Goal: Information Seeking & Learning: Learn about a topic

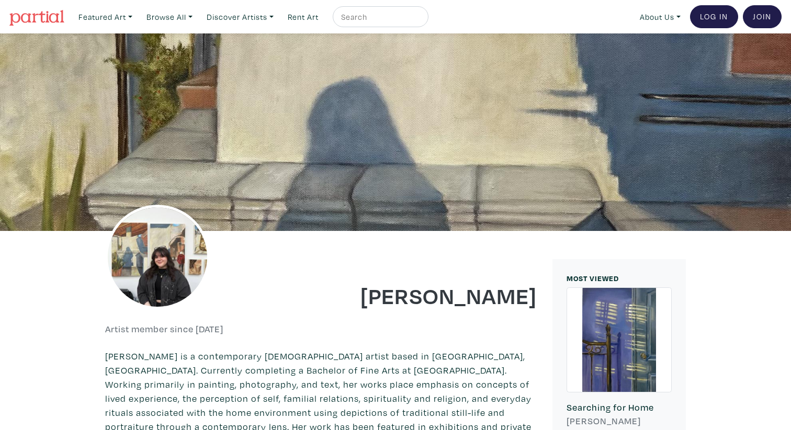
click at [52, 16] on img at bounding box center [36, 18] width 55 height 16
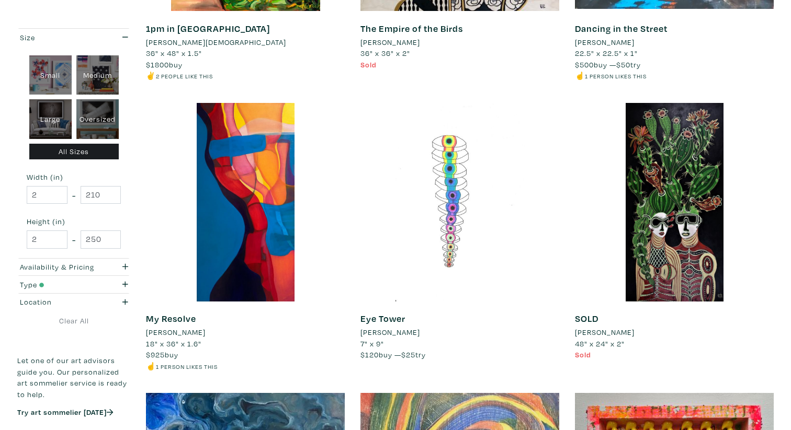
scroll to position [1228, 0]
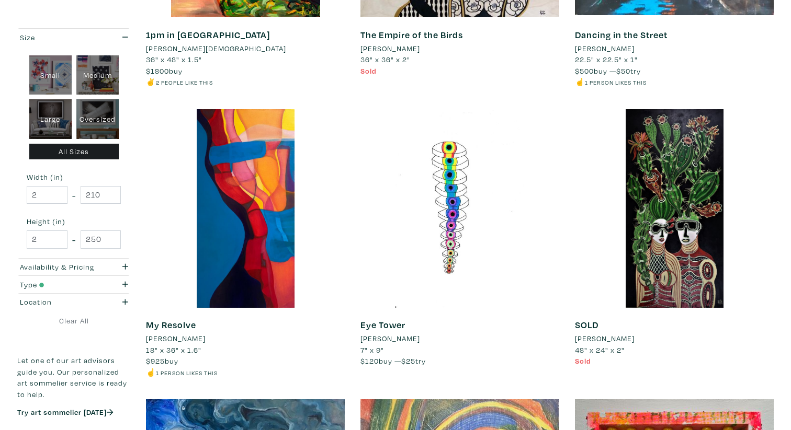
click at [49, 120] on div "Large" at bounding box center [50, 119] width 42 height 40
type input "28"
type input "48"
type input "28"
type input "48"
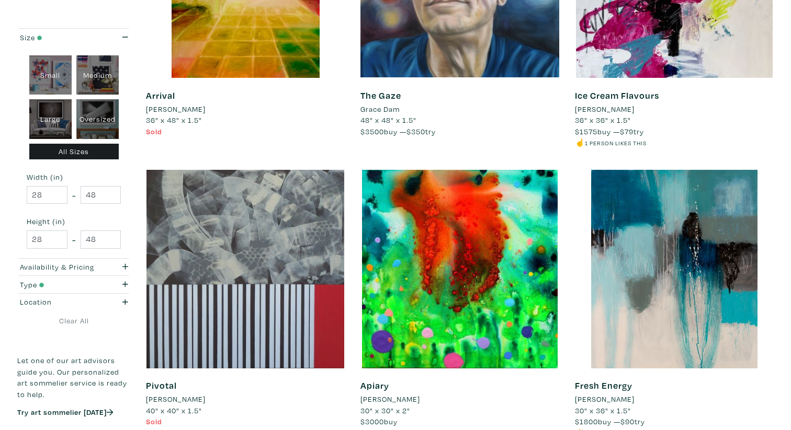
scroll to position [316, 0]
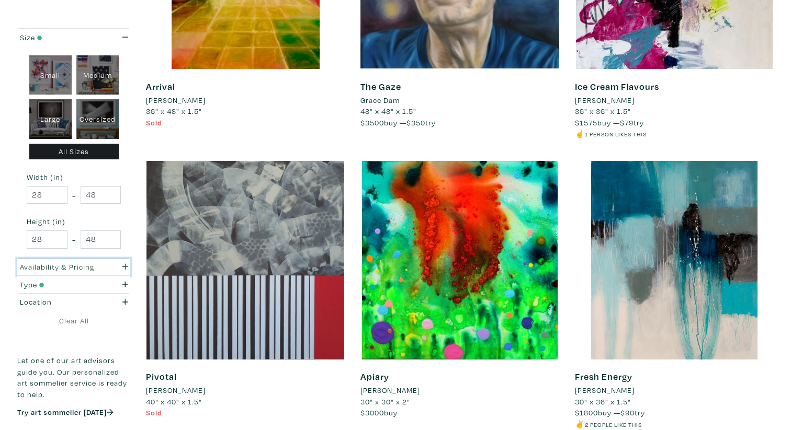
click at [105, 267] on div "button" at bounding box center [120, 267] width 31 height 12
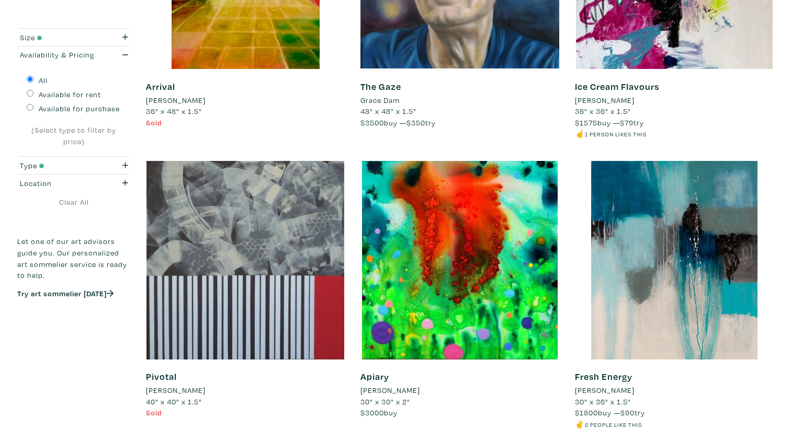
click at [29, 109] on input "Available for purchase" at bounding box center [30, 107] width 7 height 7
radio input "true"
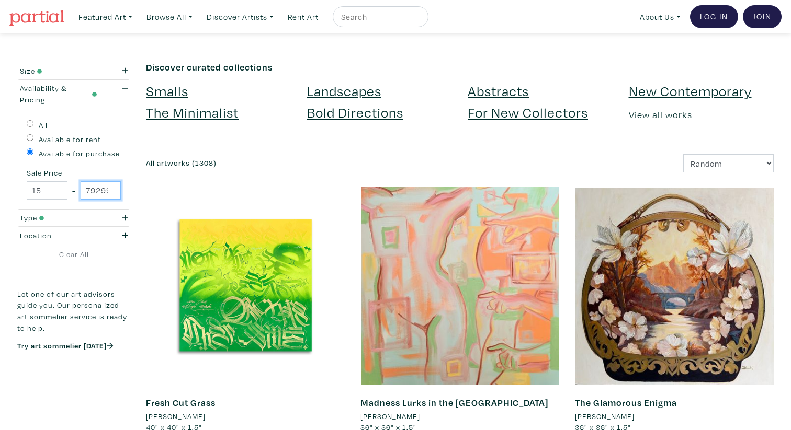
click at [111, 193] on input "79299" at bounding box center [101, 190] width 41 height 18
click at [111, 193] on input "79298" at bounding box center [101, 190] width 41 height 18
click at [111, 193] on input "79297" at bounding box center [101, 190] width 41 height 18
click at [111, 193] on input "79296" at bounding box center [101, 190] width 41 height 18
click at [111, 193] on input "79295" at bounding box center [101, 190] width 41 height 18
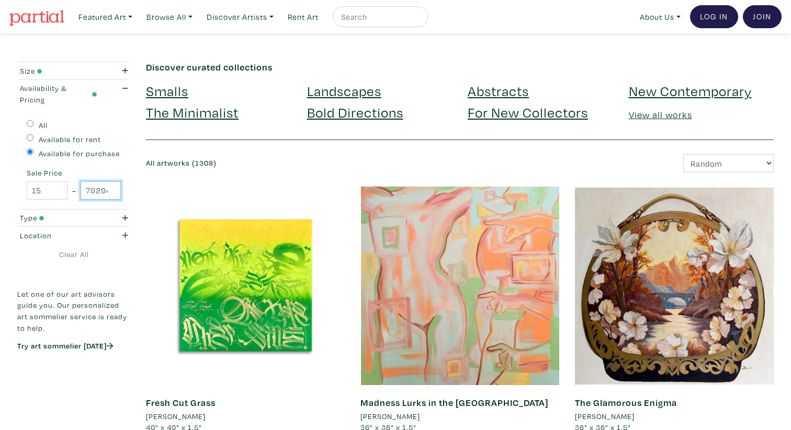
click at [111, 193] on input "79294" at bounding box center [101, 190] width 41 height 18
click at [111, 193] on input "79293" at bounding box center [101, 190] width 41 height 18
click at [111, 193] on input "79292" at bounding box center [101, 190] width 41 height 18
click at [111, 193] on input "79291" at bounding box center [101, 190] width 41 height 18
click at [111, 193] on input "79290" at bounding box center [101, 190] width 41 height 18
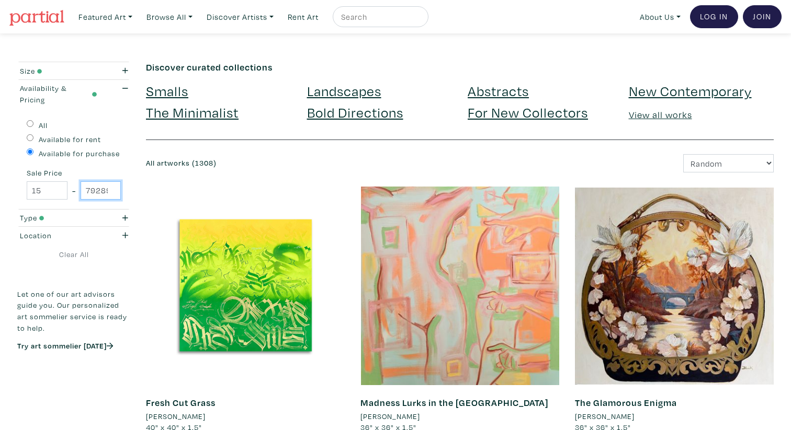
click at [111, 193] on input "79289" at bounding box center [101, 190] width 41 height 18
click at [111, 193] on input "79288" at bounding box center [101, 190] width 41 height 18
type input "79287"
click at [111, 193] on input "79287" at bounding box center [101, 190] width 41 height 18
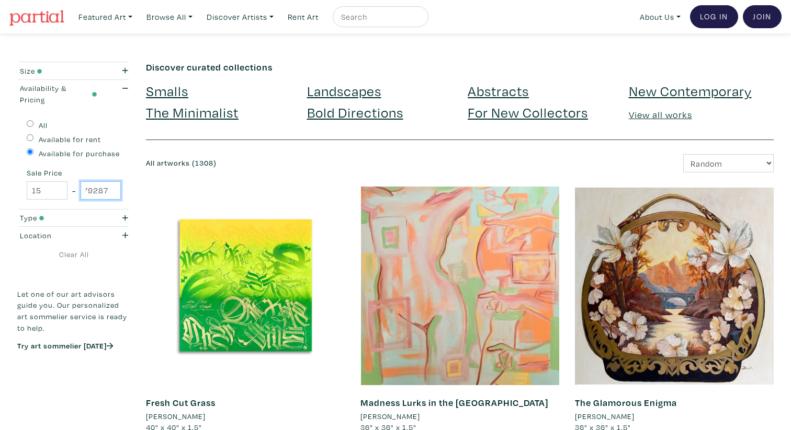
drag, startPoint x: 95, startPoint y: 190, endPoint x: 114, endPoint y: 191, distance: 18.9
click at [114, 191] on input "79287" at bounding box center [101, 190] width 41 height 18
type input "799"
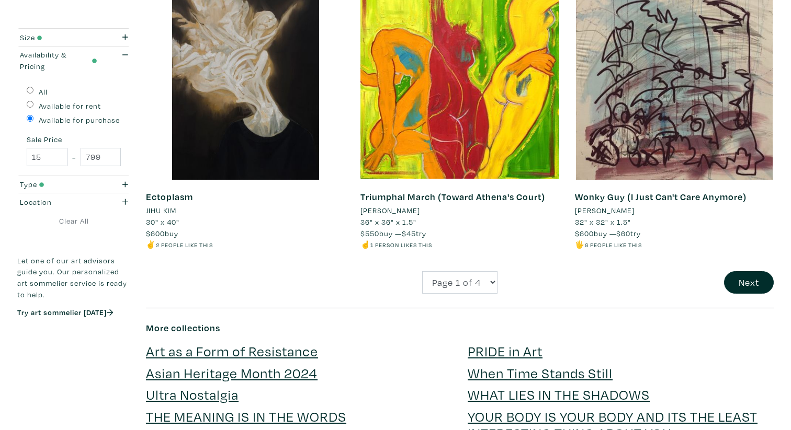
scroll to position [2245, 0]
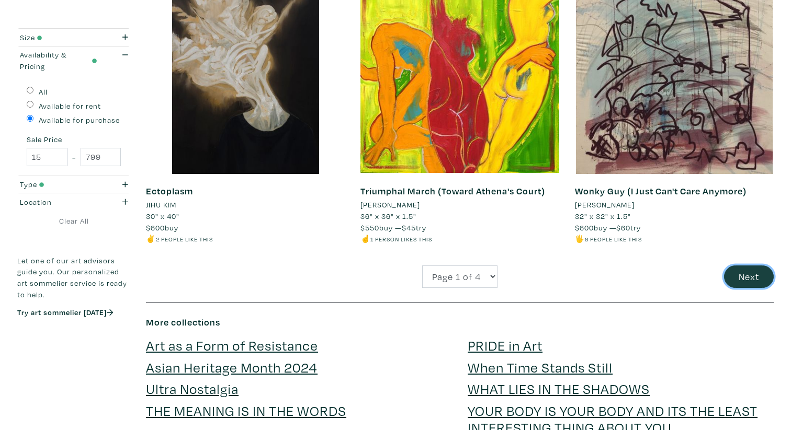
click at [733, 270] on button "Next" at bounding box center [749, 277] width 50 height 22
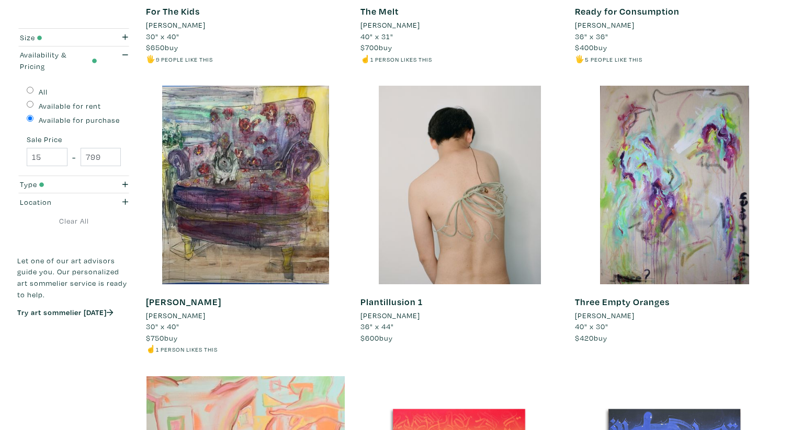
scroll to position [962, 0]
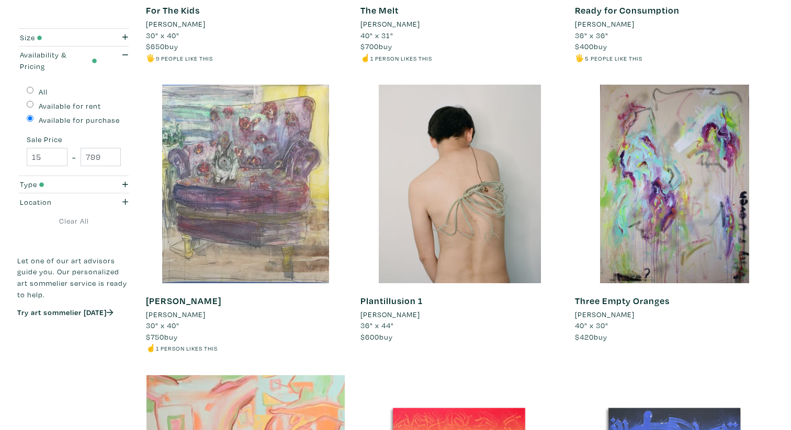
click at [246, 231] on div at bounding box center [245, 184] width 199 height 199
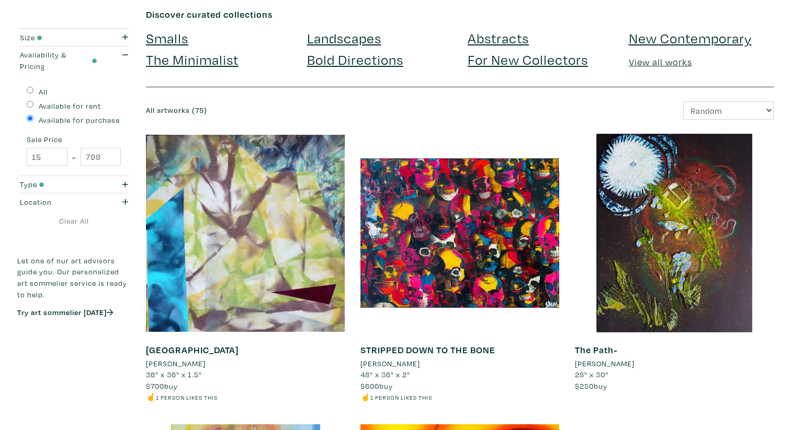
scroll to position [0, 0]
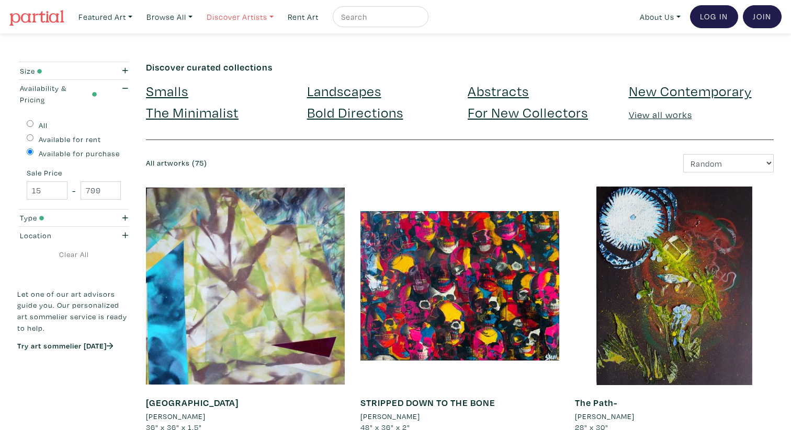
click at [253, 20] on link "Discover Artists" at bounding box center [240, 16] width 76 height 21
click at [237, 60] on link "Pro artists" at bounding box center [255, 59] width 86 height 9
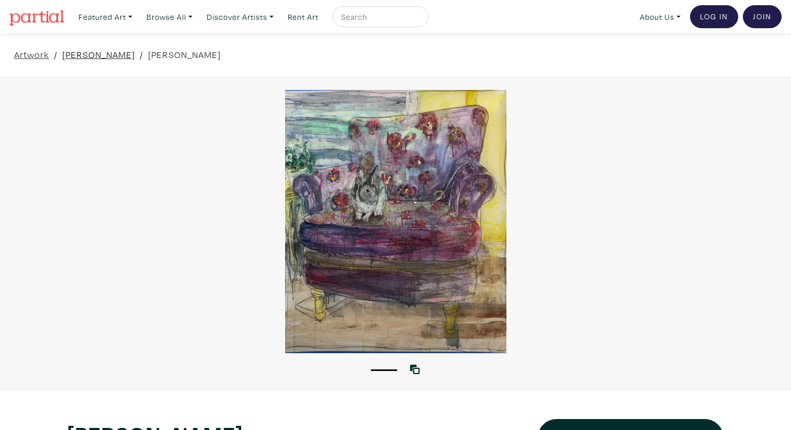
click at [107, 59] on link "[PERSON_NAME]" at bounding box center [98, 55] width 73 height 14
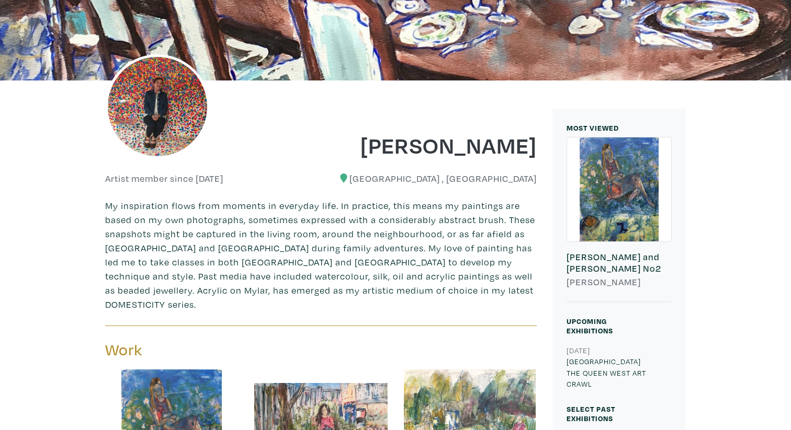
scroll to position [152, 0]
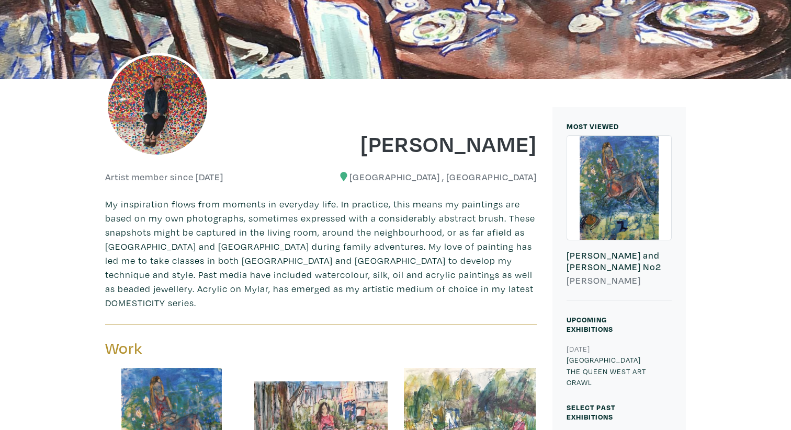
click at [146, 97] on img at bounding box center [157, 105] width 105 height 105
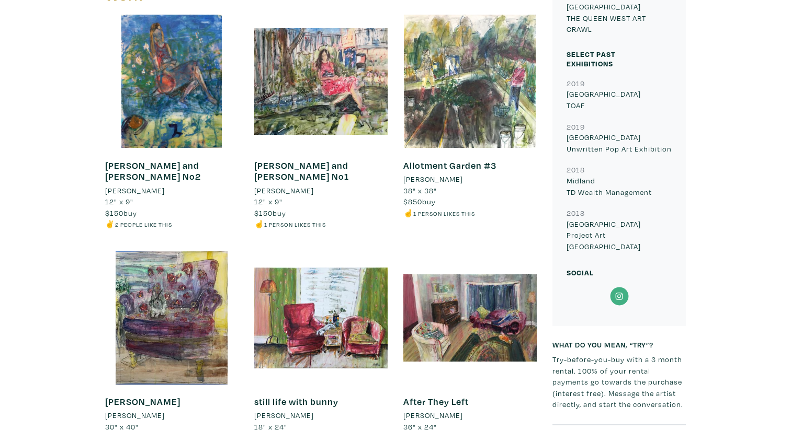
scroll to position [501, 0]
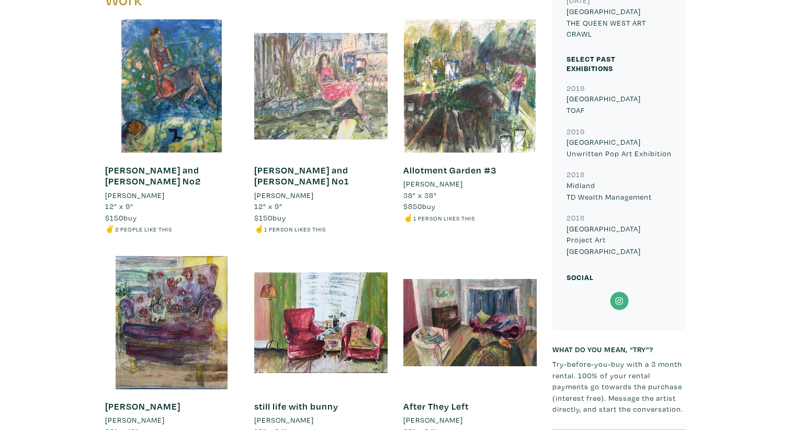
click at [312, 100] on div at bounding box center [320, 85] width 133 height 133
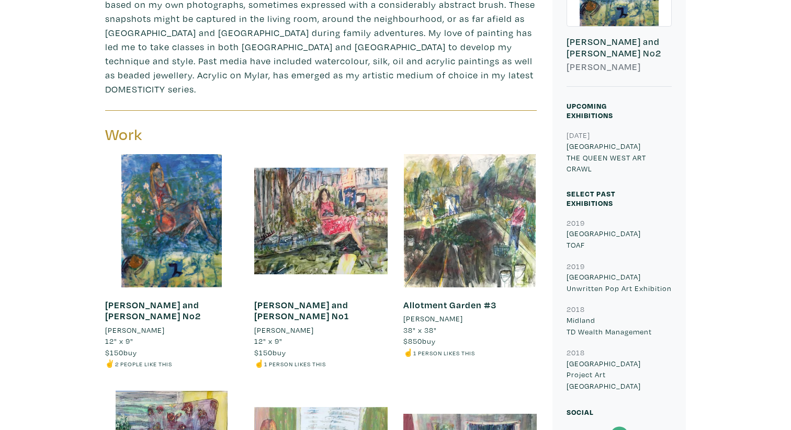
scroll to position [369, 0]
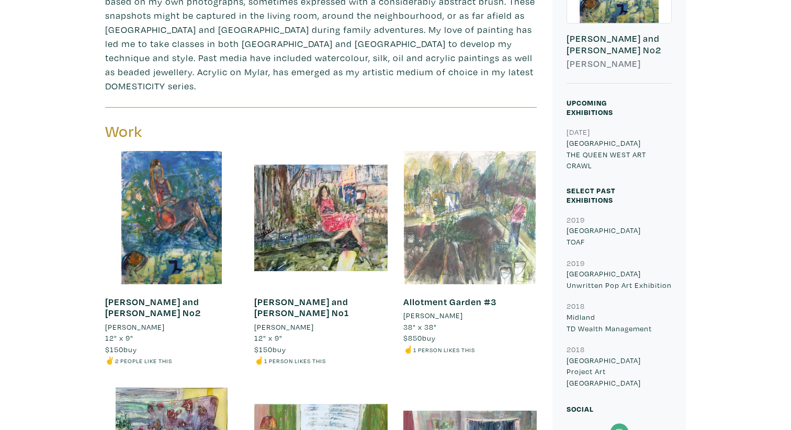
click at [472, 192] on div at bounding box center [469, 217] width 133 height 133
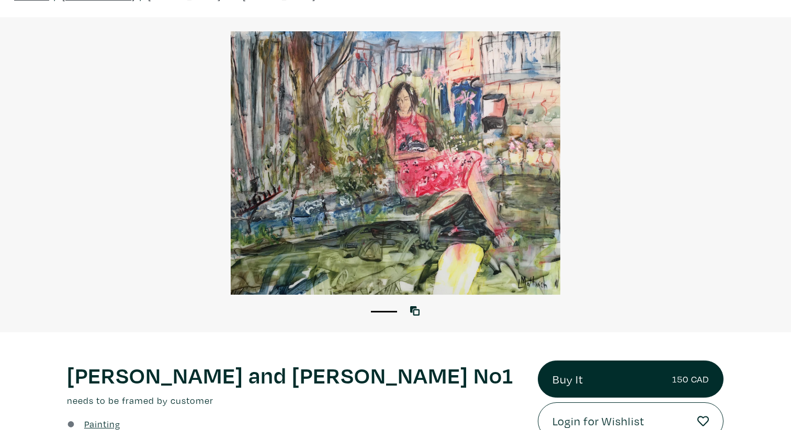
scroll to position [58, 0]
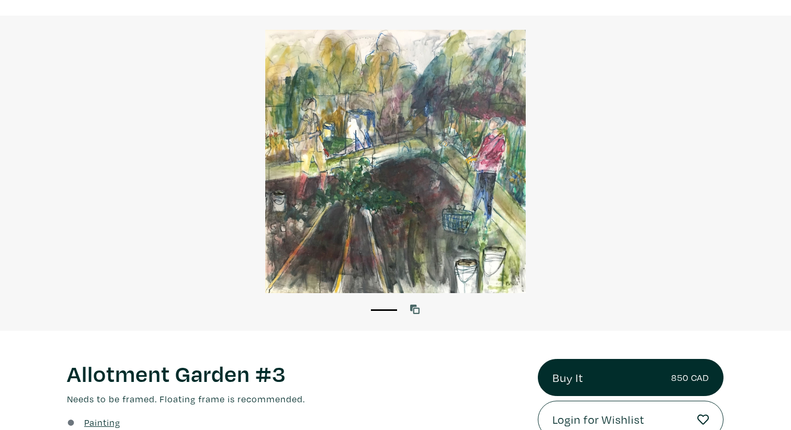
scroll to position [61, 0]
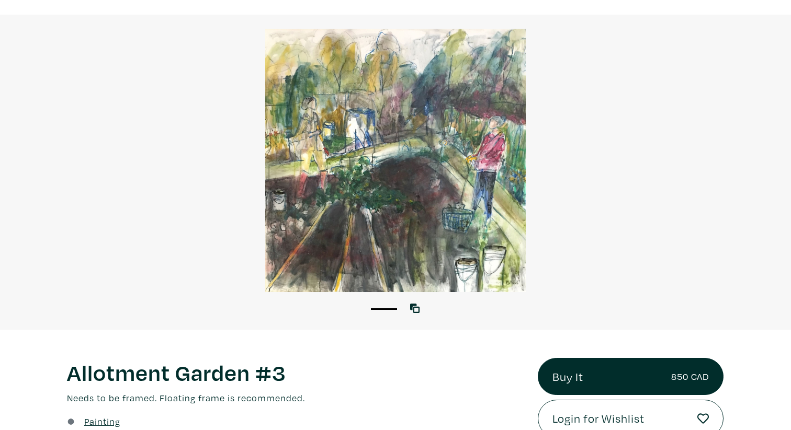
click at [409, 155] on div at bounding box center [395, 160] width 791 height 263
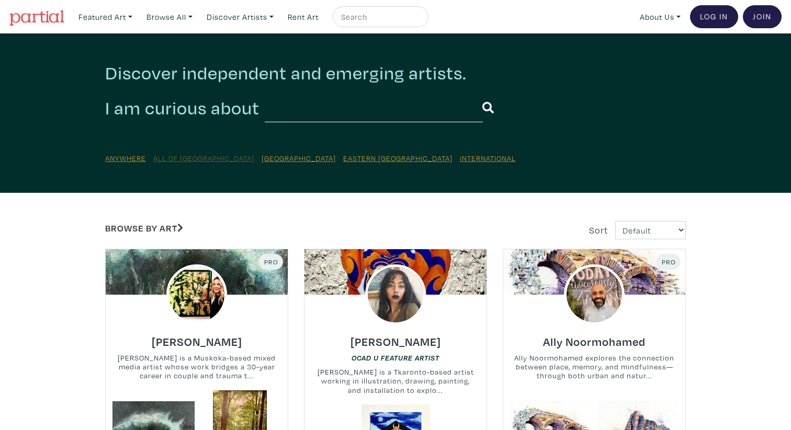
click at [201, 156] on u "All of [GEOGRAPHIC_DATA]" at bounding box center [203, 158] width 101 height 10
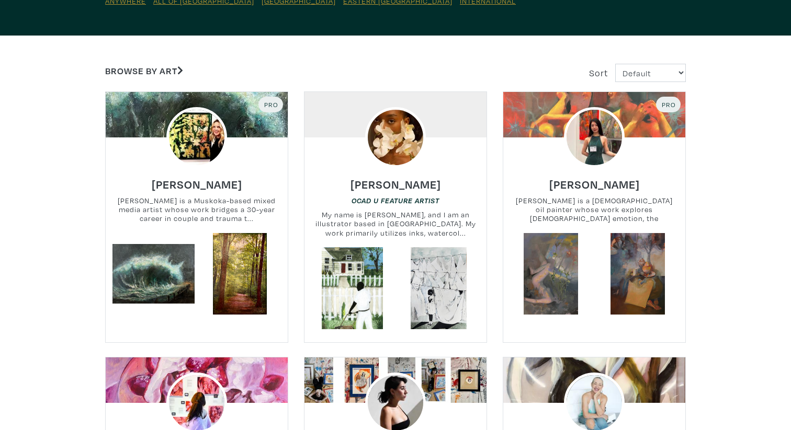
scroll to position [159, 0]
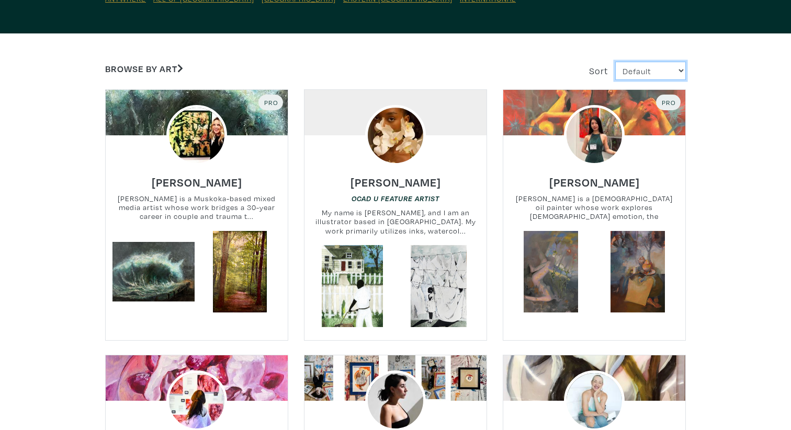
click at [628, 67] on select "Default Most Viewed Newest A-Z Z-A" at bounding box center [650, 71] width 71 height 18
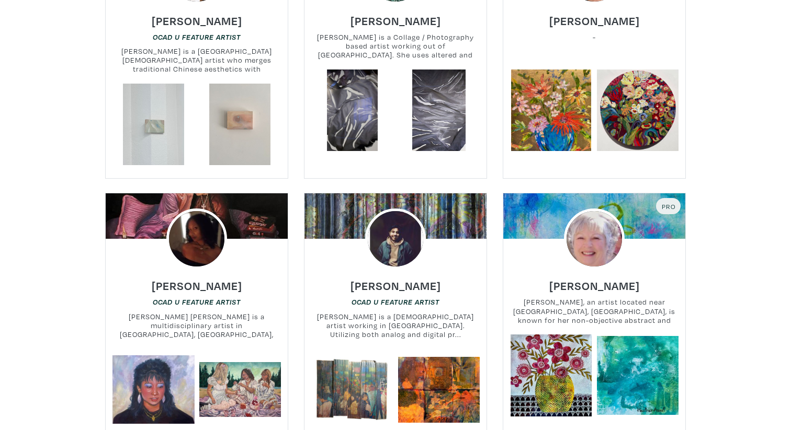
scroll to position [1138, 0]
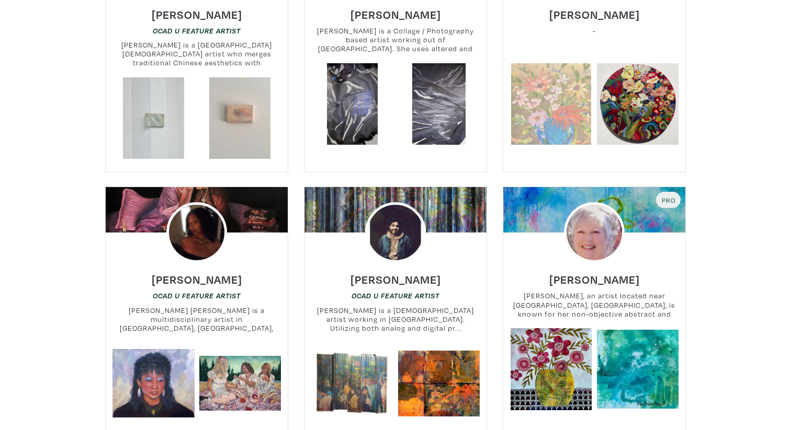
click at [559, 111] on link at bounding box center [551, 104] width 82 height 82
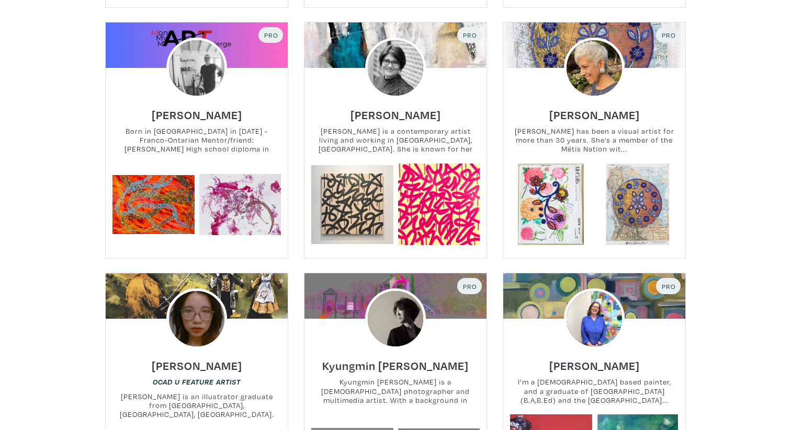
scroll to position [2118, 0]
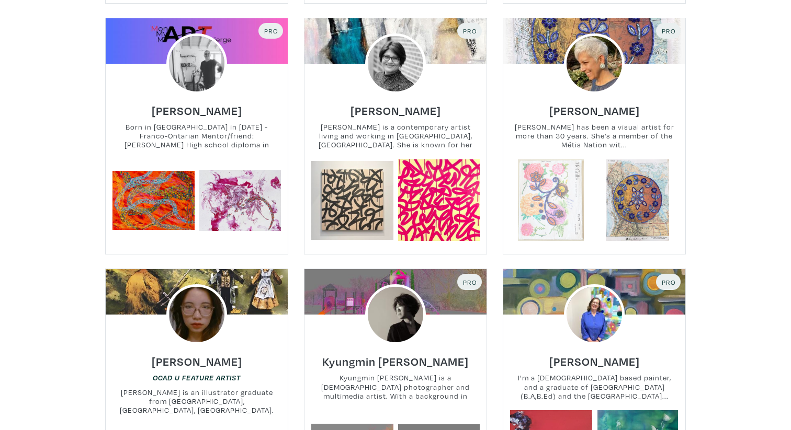
click at [553, 177] on link at bounding box center [551, 200] width 82 height 82
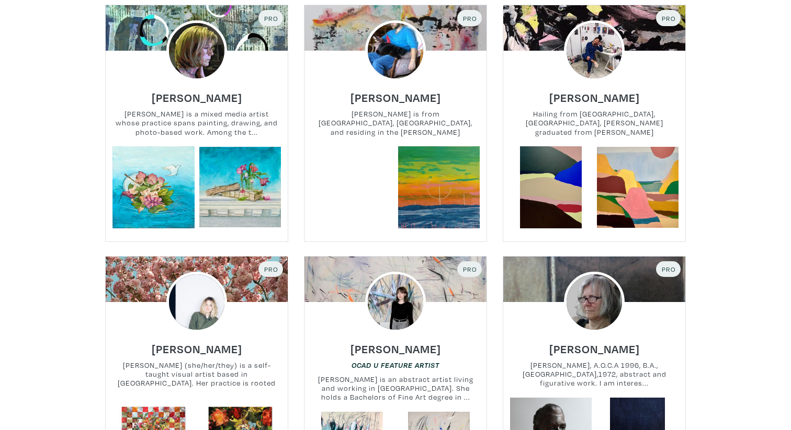
scroll to position [6062, 0]
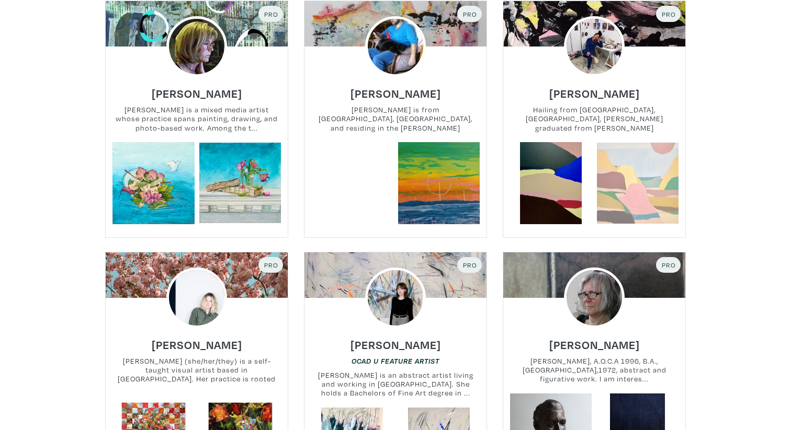
click at [616, 148] on link at bounding box center [638, 183] width 82 height 82
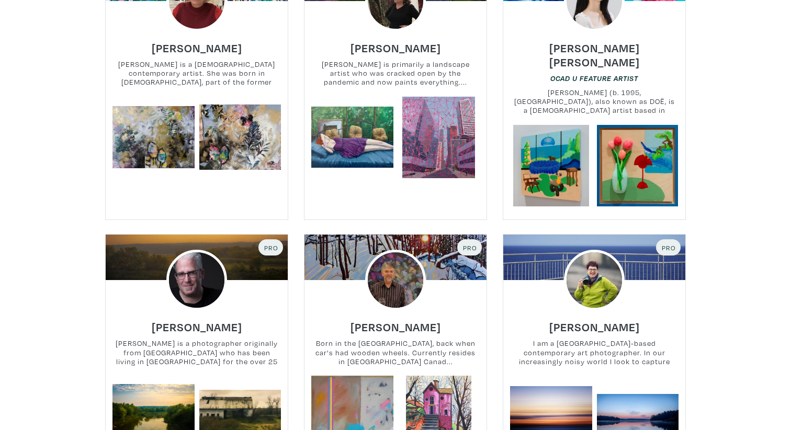
scroll to position [6640, 0]
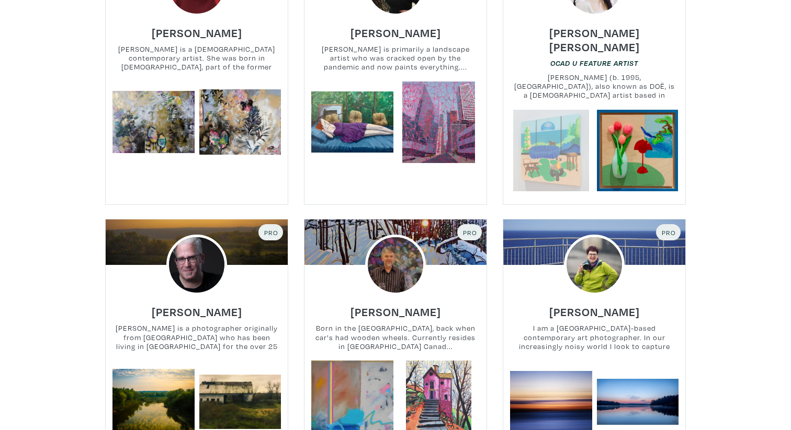
click at [552, 112] on link at bounding box center [551, 151] width 82 height 82
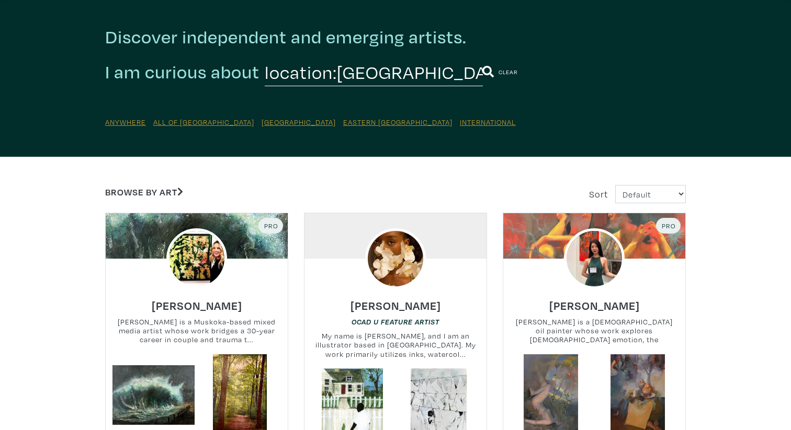
scroll to position [0, 0]
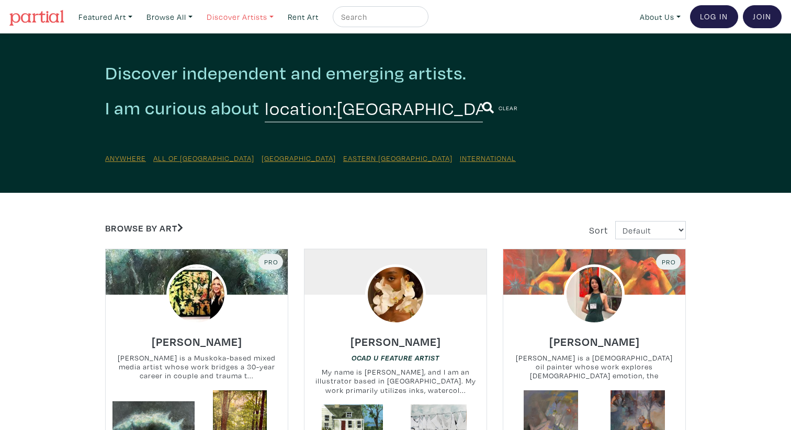
click at [240, 14] on link "Discover Artists" at bounding box center [240, 16] width 76 height 21
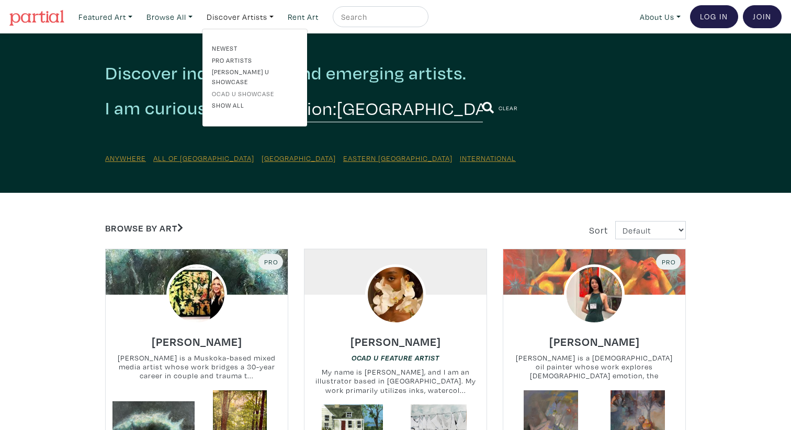
click at [238, 89] on link "OCAD U Showcase" at bounding box center [255, 93] width 86 height 9
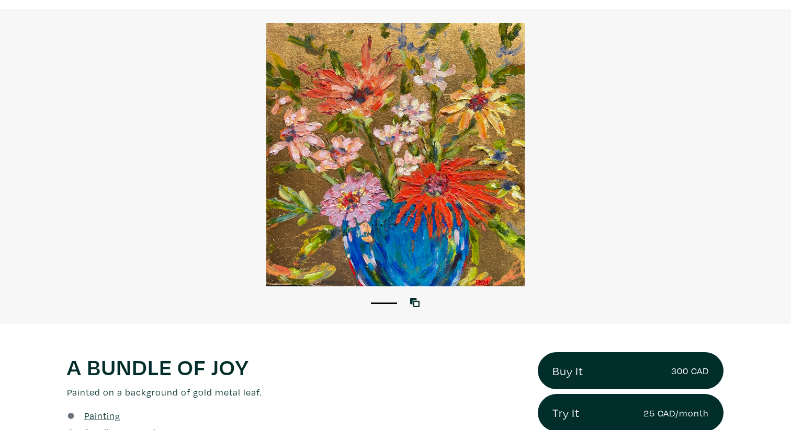
scroll to position [61, 0]
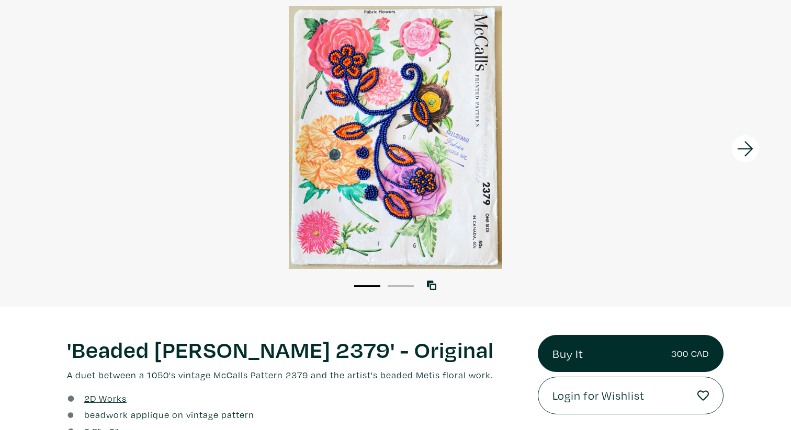
scroll to position [85, 0]
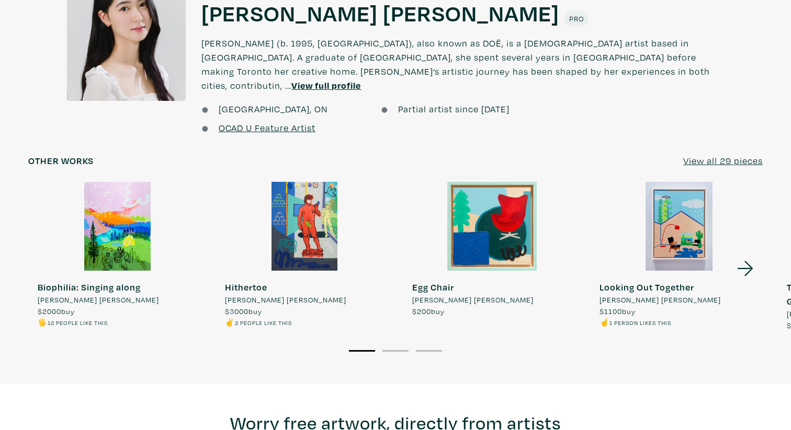
scroll to position [816, 0]
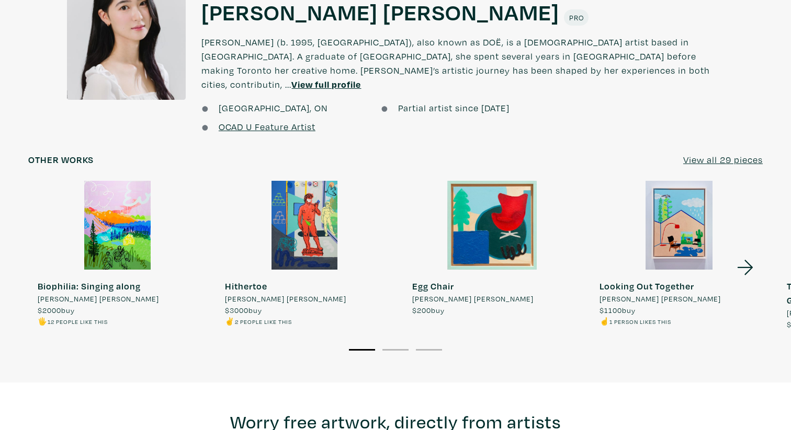
click at [134, 201] on div at bounding box center [117, 225] width 178 height 89
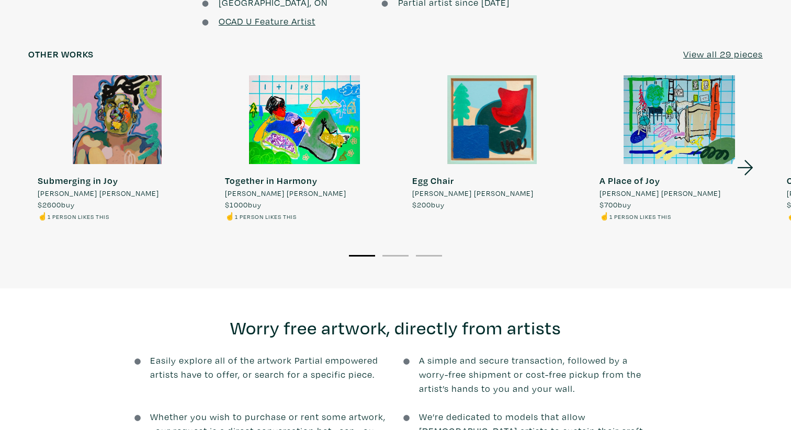
scroll to position [962, 0]
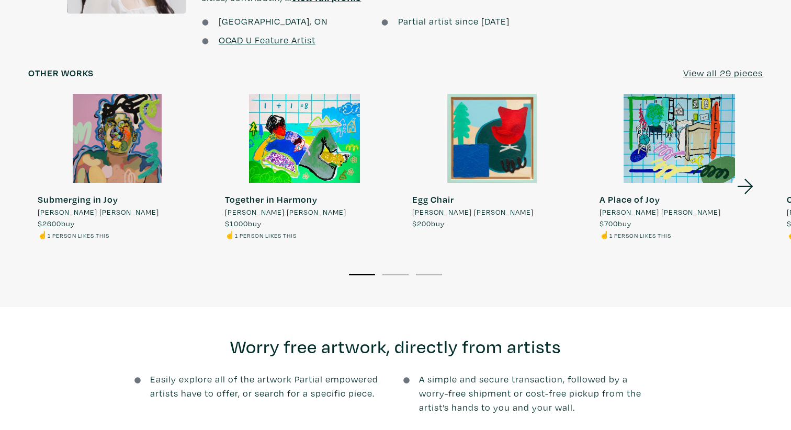
click at [390, 269] on li "2" at bounding box center [395, 274] width 26 height 10
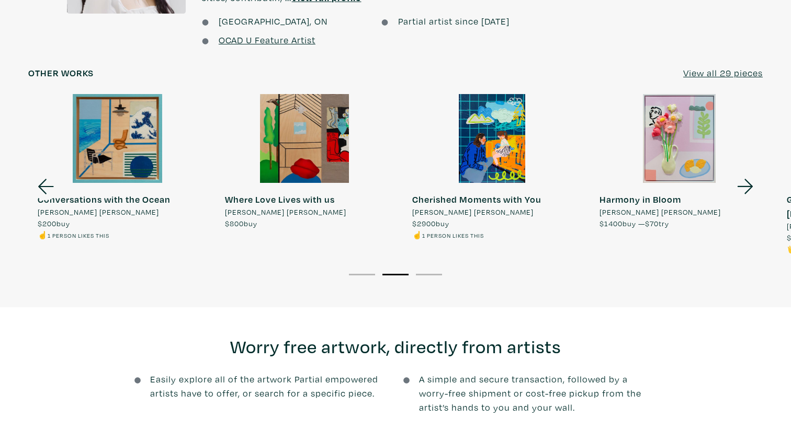
click at [423, 269] on li "3" at bounding box center [429, 274] width 26 height 10
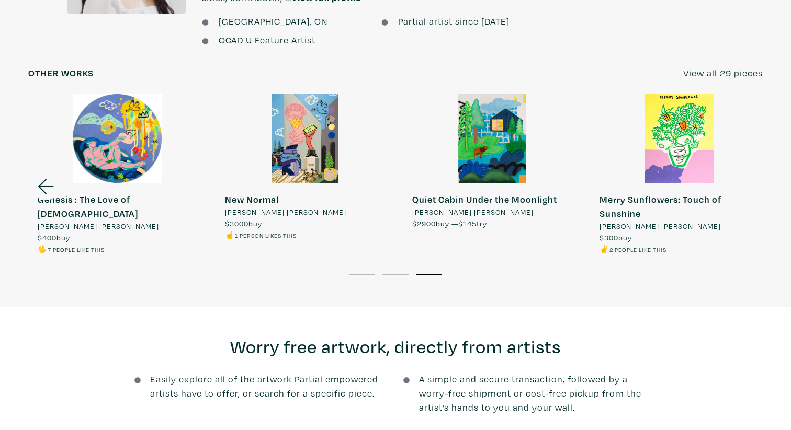
click at [660, 118] on div at bounding box center [679, 138] width 178 height 89
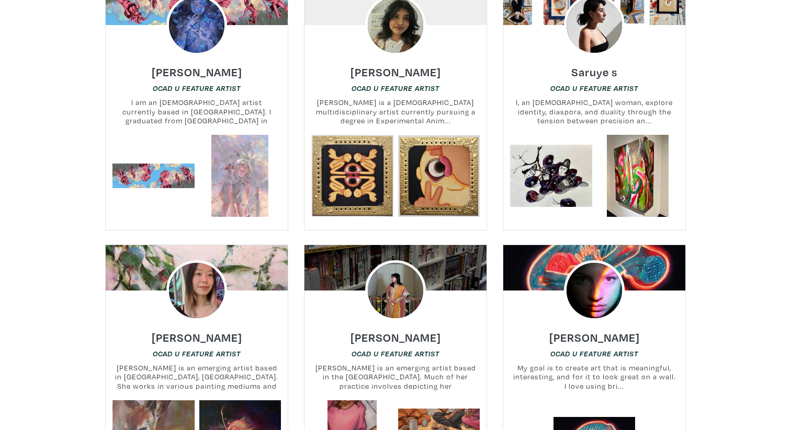
scroll to position [958, 0]
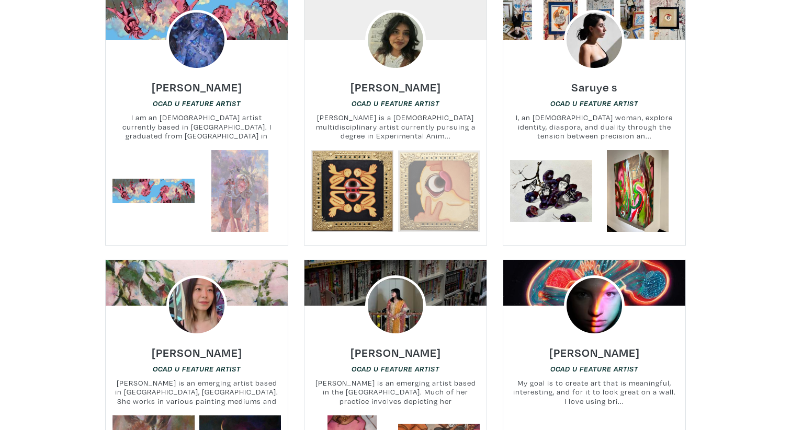
click at [433, 167] on link at bounding box center [439, 191] width 82 height 82
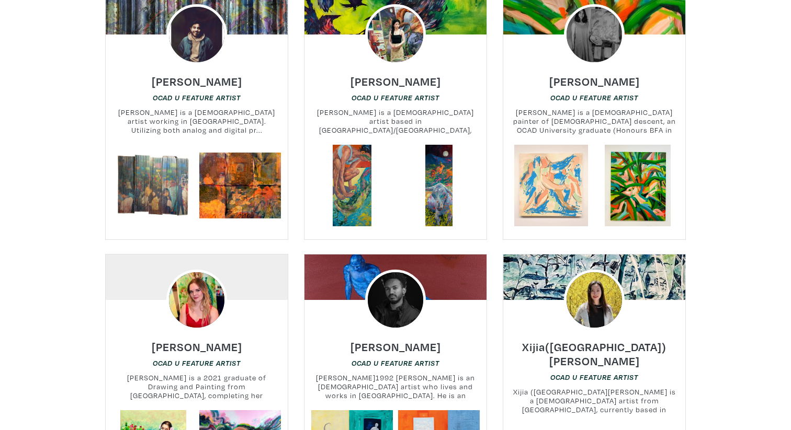
scroll to position [2310, 0]
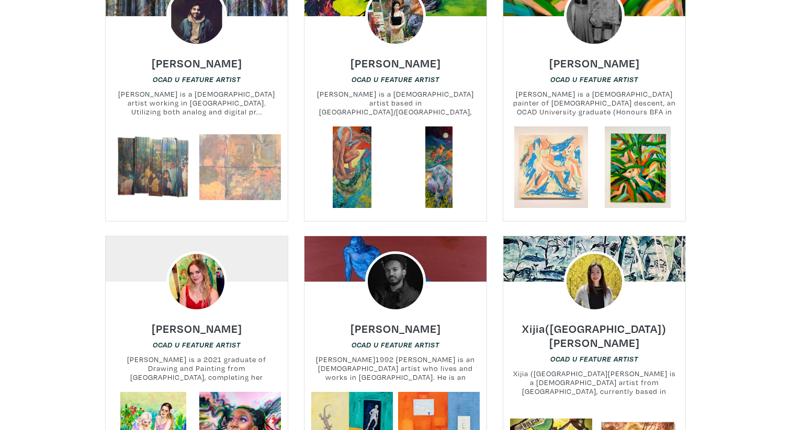
click at [255, 153] on link at bounding box center [240, 168] width 82 height 82
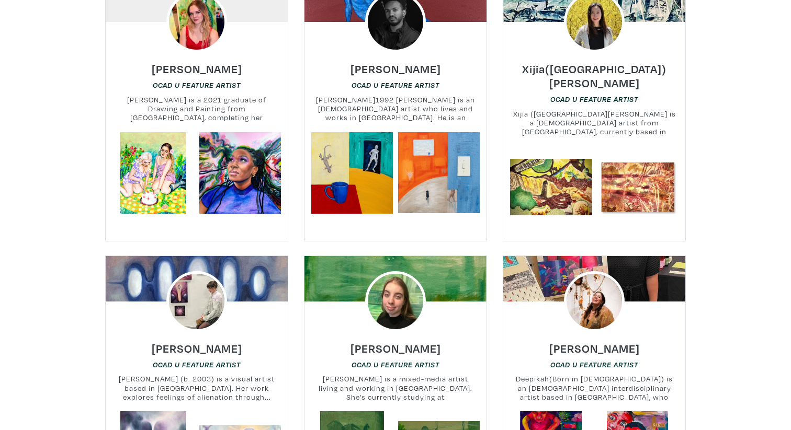
scroll to position [2573, 0]
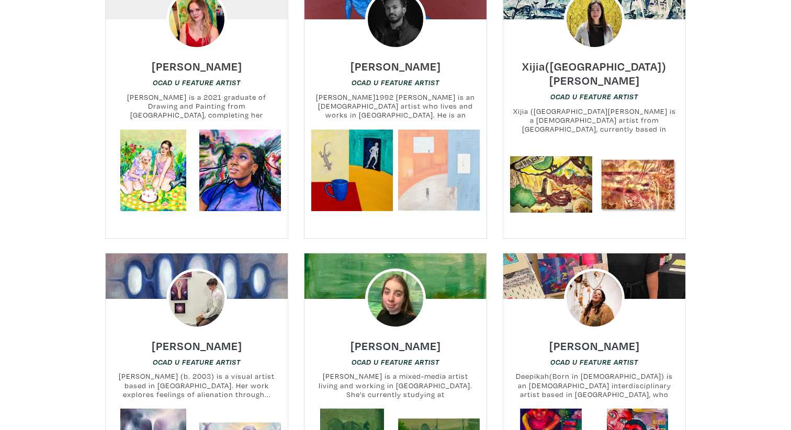
click at [416, 148] on link at bounding box center [439, 171] width 82 height 82
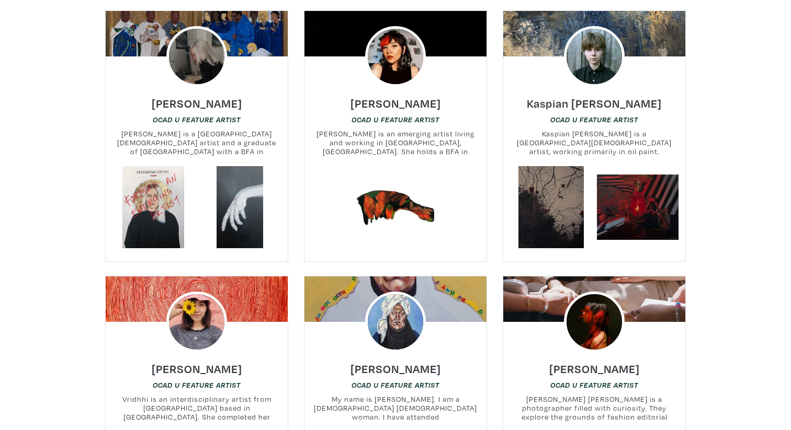
scroll to position [6546, 0]
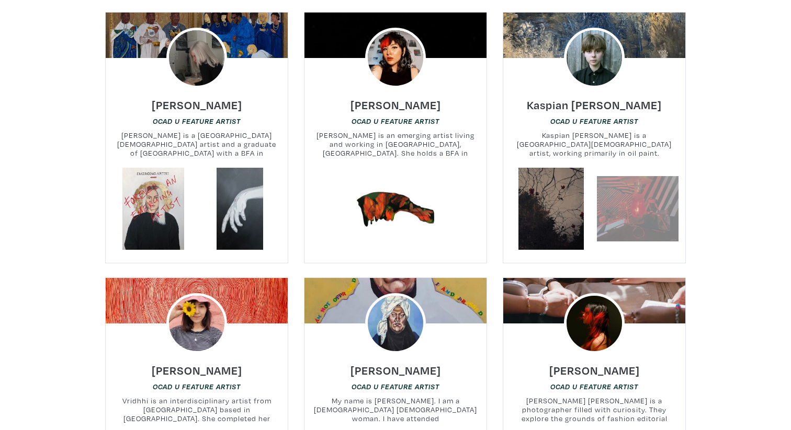
click at [616, 168] on link at bounding box center [638, 209] width 82 height 82
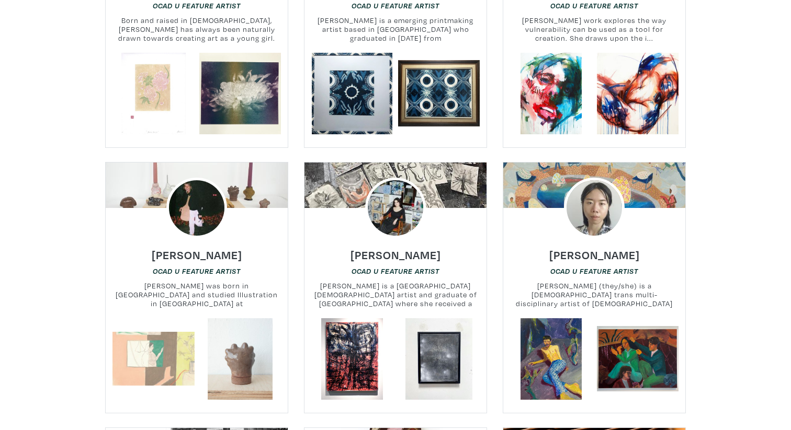
scroll to position [9877, 0]
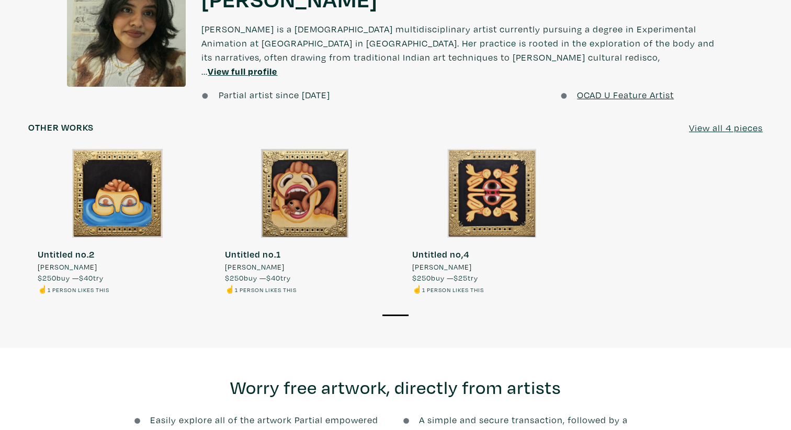
scroll to position [858, 0]
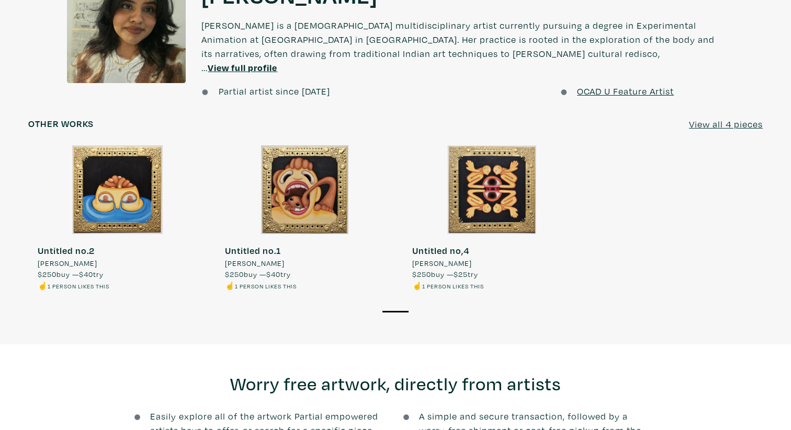
click at [487, 180] on div at bounding box center [492, 189] width 178 height 89
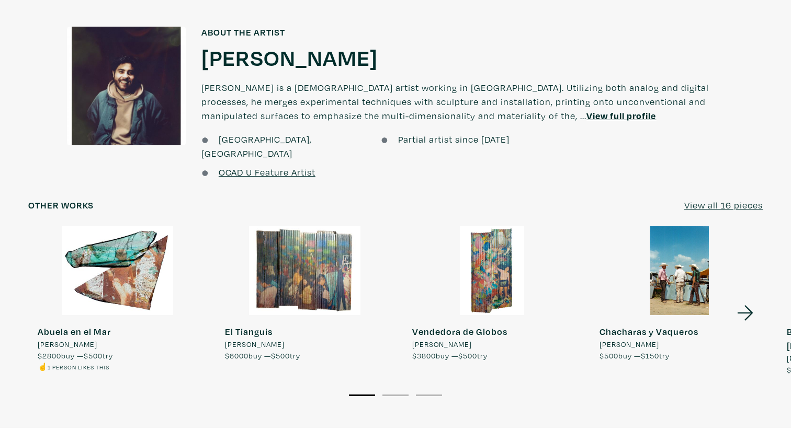
scroll to position [928, 0]
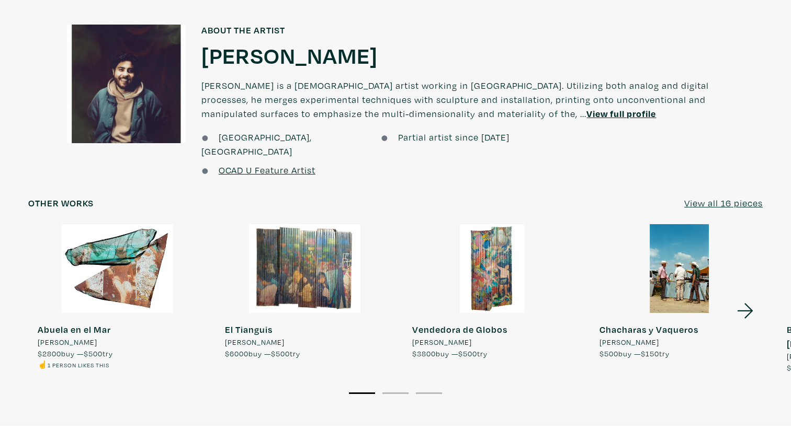
click at [749, 303] on icon at bounding box center [745, 310] width 16 height 15
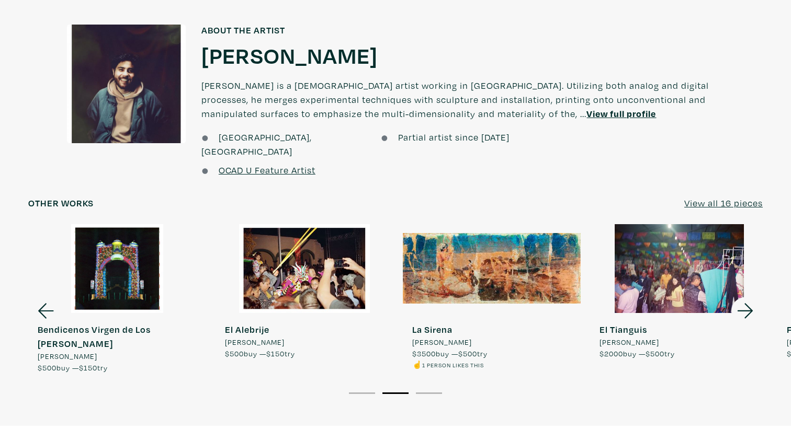
click at [320, 224] on div at bounding box center [304, 268] width 178 height 89
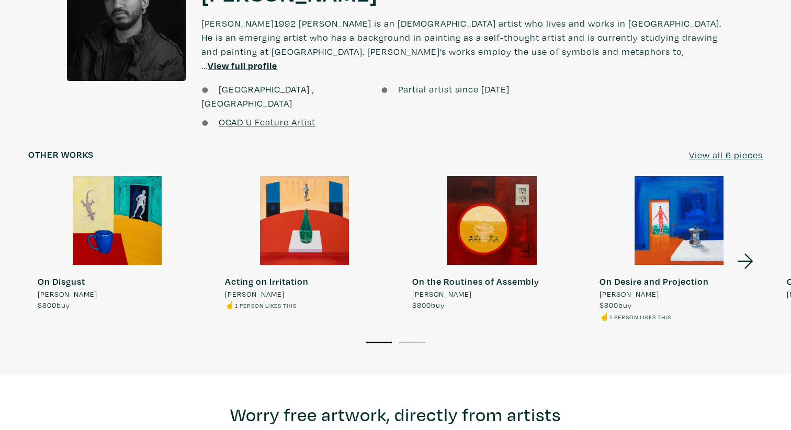
scroll to position [886, 0]
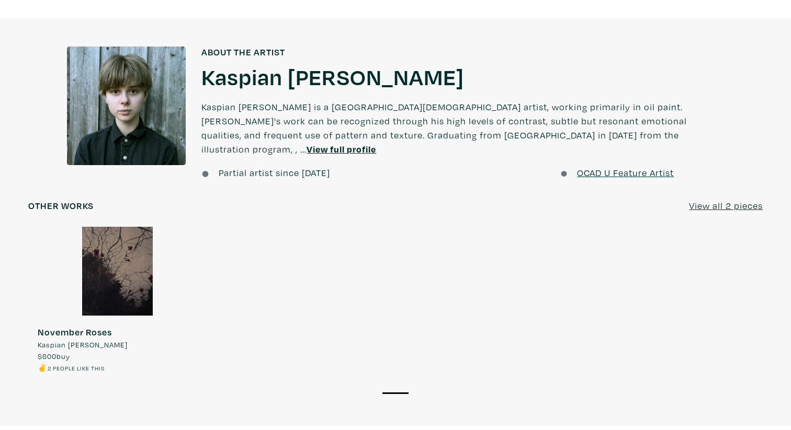
scroll to position [787, 0]
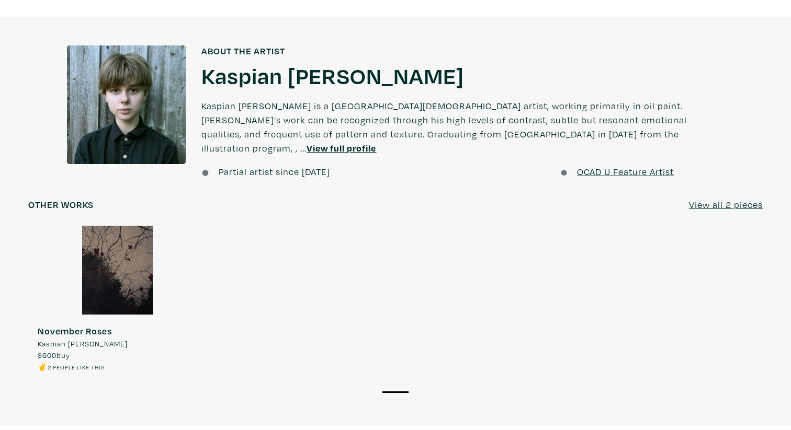
click at [144, 255] on div at bounding box center [117, 270] width 178 height 89
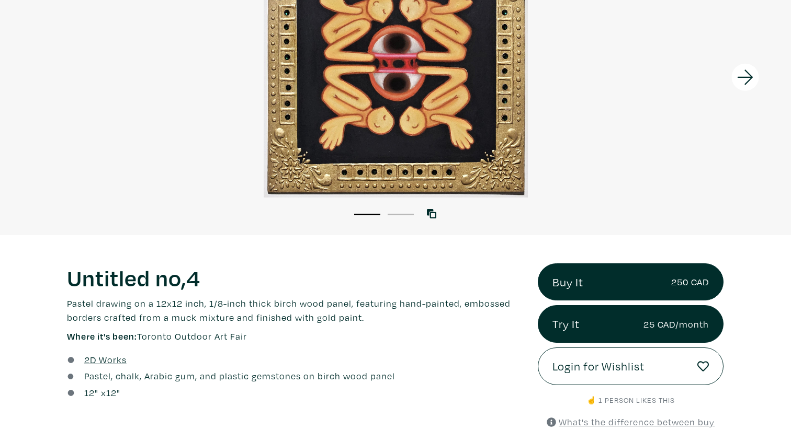
scroll to position [149, 0]
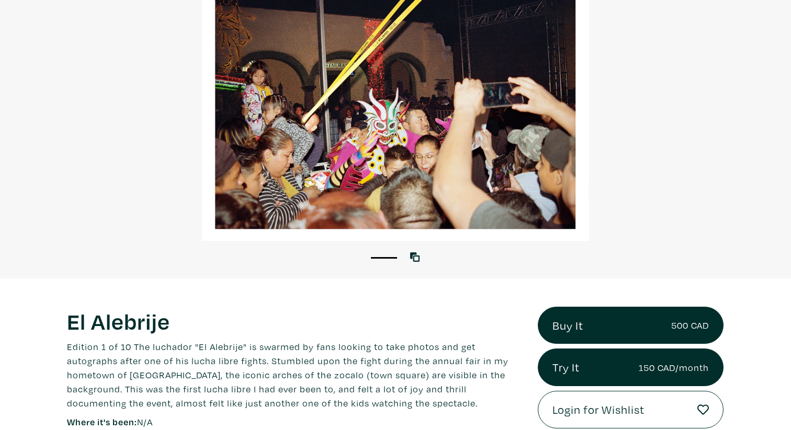
scroll to position [119, 0]
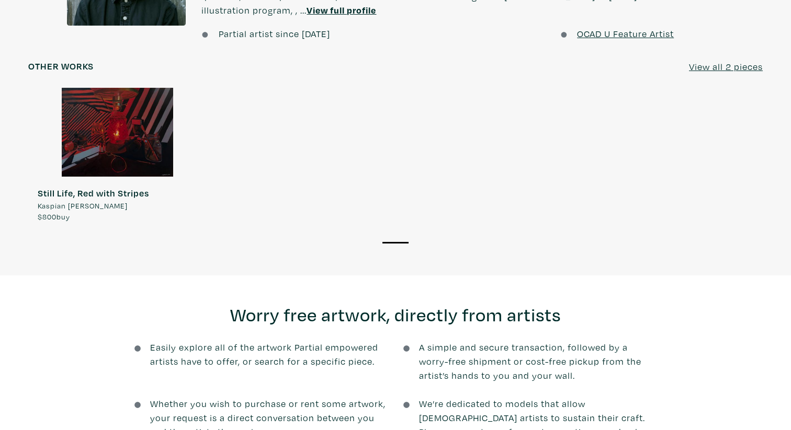
scroll to position [892, 0]
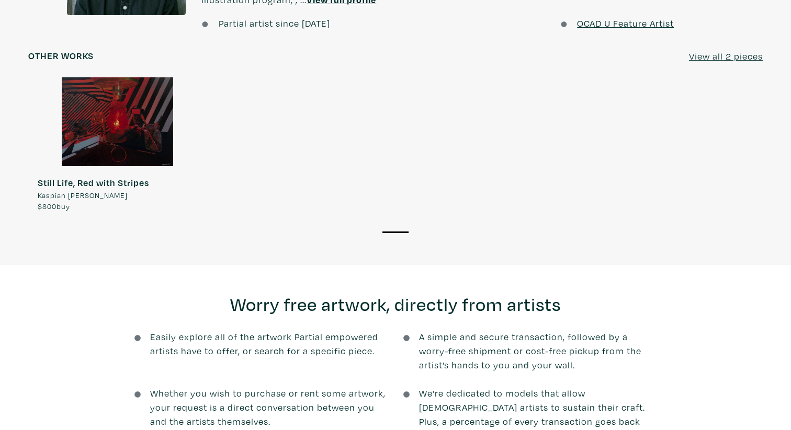
click at [106, 116] on div at bounding box center [117, 121] width 178 height 89
